Goal: Information Seeking & Learning: Learn about a topic

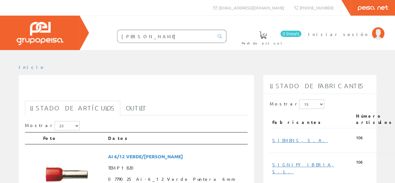
click at [139, 38] on input "[PERSON_NAME]" at bounding box center [166, 36] width 97 height 13
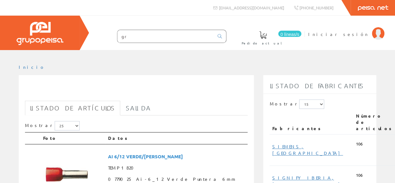
type input "g"
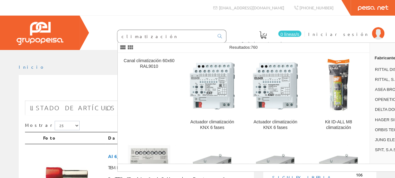
type input "climatización"
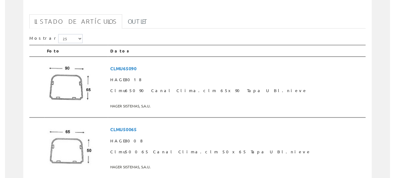
scroll to position [31, 0]
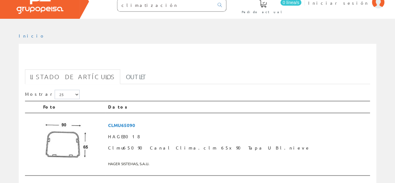
click at [151, 7] on input "climatización" at bounding box center [166, 5] width 97 height 13
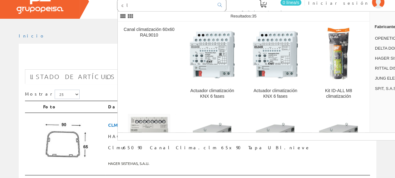
type input "c"
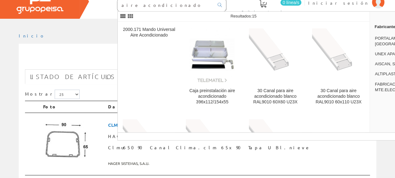
type input "aire acondicionado"
click at [227, 8] on div "0 línea/s Pedido actual Iniciar sesión" at bounding box center [197, 1] width 395 height 34
click at [221, 7] on link at bounding box center [220, 5] width 13 height 11
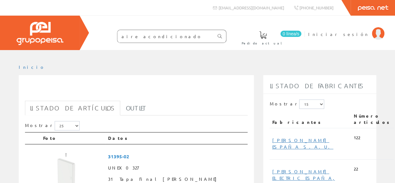
click at [220, 35] on icon at bounding box center [220, 36] width 4 height 4
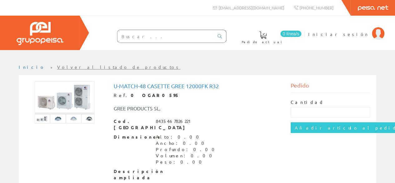
click at [58, 65] on link "Volver al listado de productos" at bounding box center [118, 67] width 123 height 6
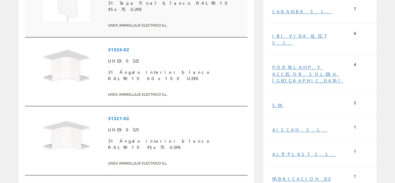
scroll to position [241, 0]
